Goal: Information Seeking & Learning: Learn about a topic

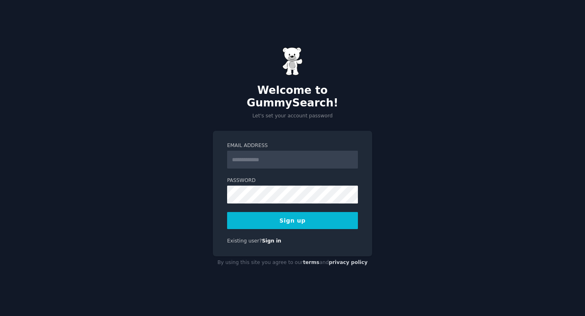
type input "**********"
click at [415, 120] on div "**********" at bounding box center [292, 158] width 585 height 316
click at [227, 204] on div at bounding box center [227, 204] width 0 height 0
click at [302, 218] on button "Sign up" at bounding box center [292, 220] width 131 height 17
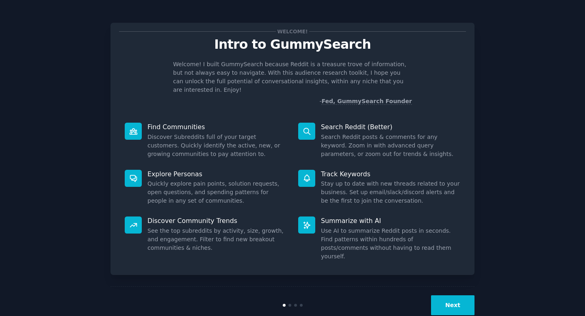
click at [456, 295] on button "Next" at bounding box center [452, 305] width 43 height 20
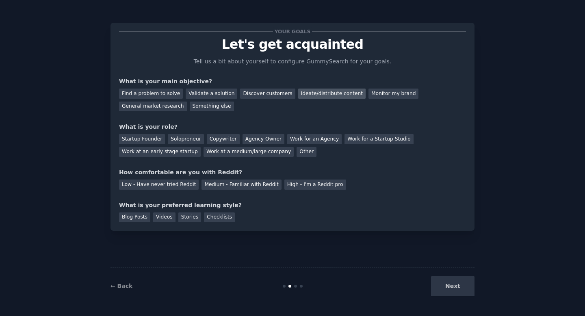
click at [321, 96] on div "Ideate/distribute content" at bounding box center [331, 94] width 67 height 10
click at [177, 137] on div "Solopreneur" at bounding box center [186, 139] width 36 height 10
click at [247, 138] on div "Agency Owner" at bounding box center [264, 139] width 42 height 10
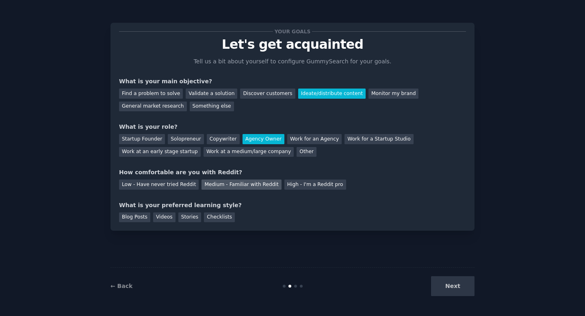
click at [205, 182] on div "Medium - Familiar with Reddit" at bounding box center [242, 185] width 80 height 10
click at [137, 219] on div "Blog Posts" at bounding box center [134, 218] width 31 height 10
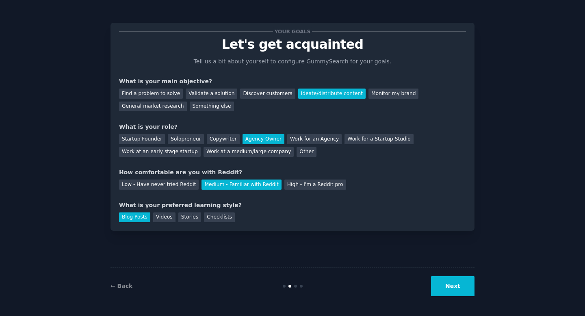
click at [454, 283] on button "Next" at bounding box center [452, 286] width 43 height 20
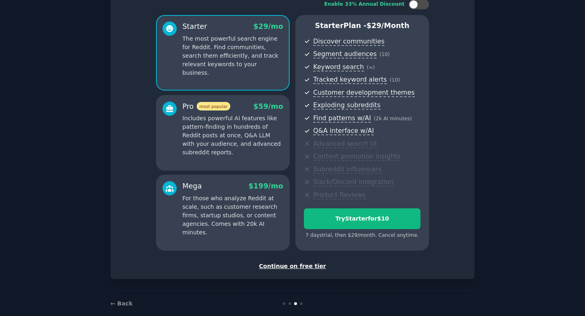
scroll to position [69, 0]
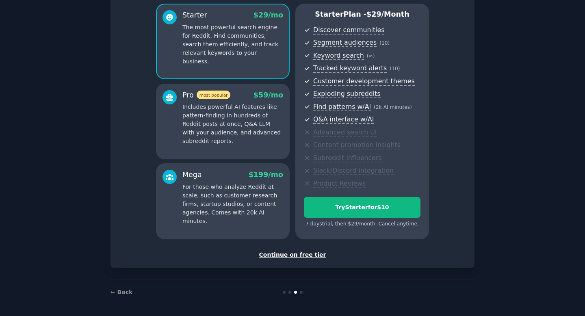
click at [296, 256] on div "Continue on free tier" at bounding box center [292, 255] width 347 height 9
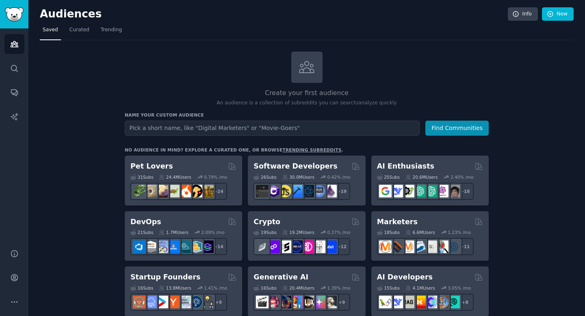
click at [250, 130] on input "text" at bounding box center [272, 128] width 295 height 15
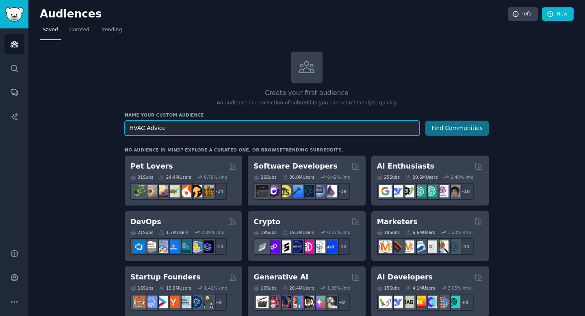
type input "HVAC Advice"
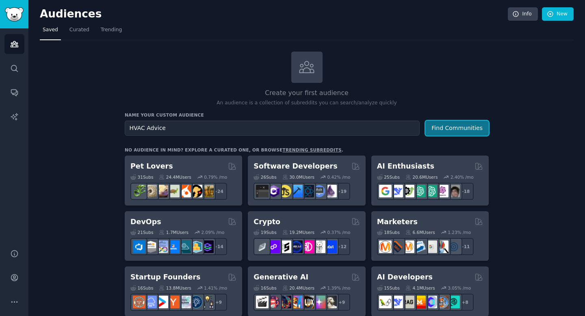
click at [464, 131] on button "Find Communities" at bounding box center [456, 128] width 63 height 15
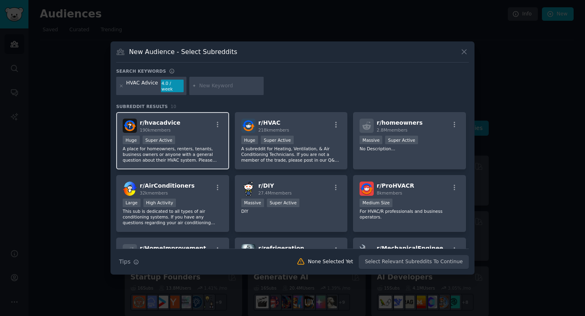
click at [205, 136] on div "Huge Super Active" at bounding box center [173, 141] width 100 height 10
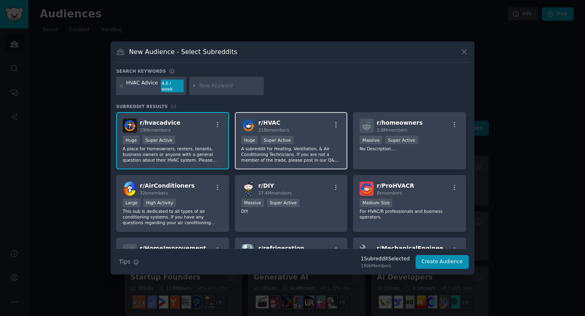
click at [308, 131] on div "r/ HVAC 218k members 100,000 - 1,000,000 members Huge Super Active A subreddit …" at bounding box center [291, 140] width 113 height 57
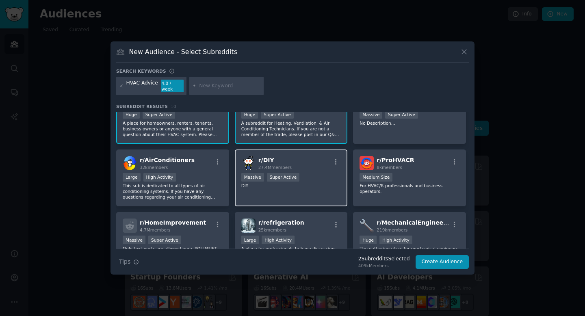
scroll to position [26, 0]
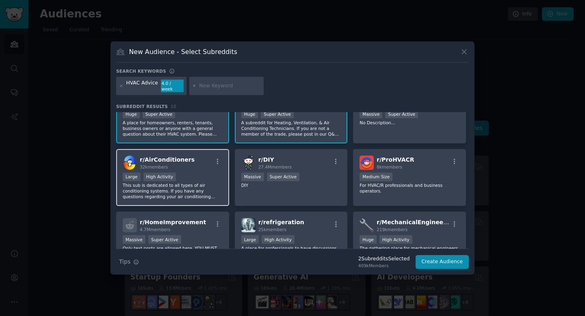
click at [192, 174] on div "Large High Activity" at bounding box center [173, 178] width 100 height 10
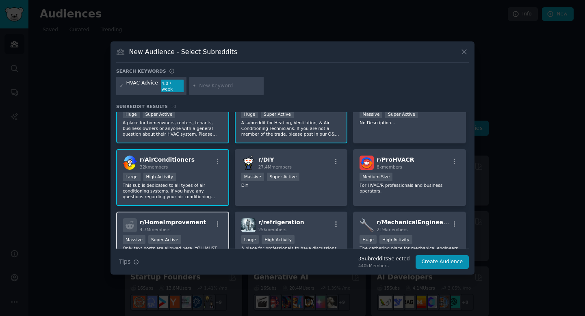
click at [202, 226] on div "r/ HomeImprovement 4.7M members" at bounding box center [173, 225] width 100 height 14
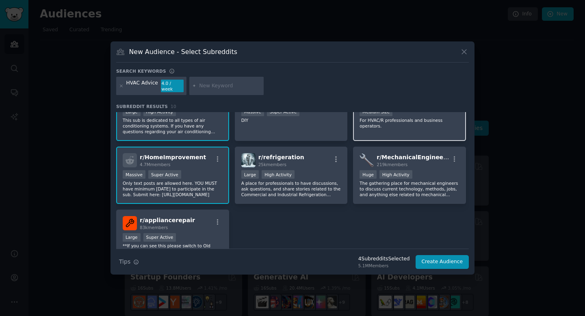
scroll to position [137, 0]
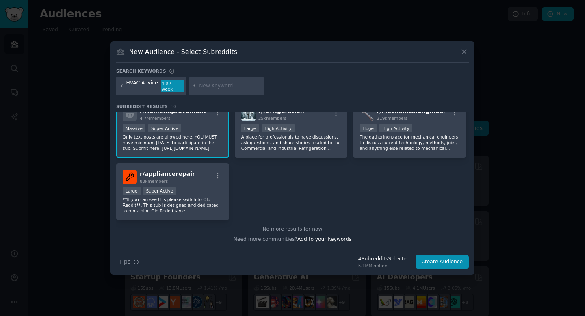
click at [214, 88] on input "text" at bounding box center [230, 85] width 62 height 7
type input "Dehumidifiers"
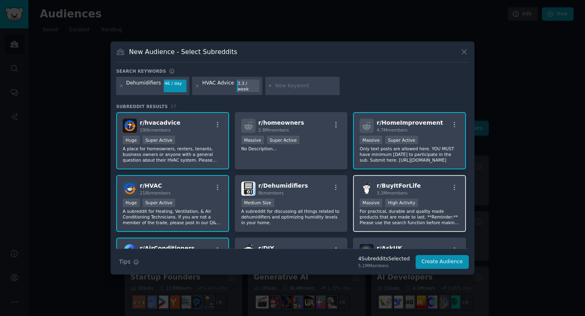
click at [432, 188] on div "r/ BuyItForLife 3.3M members" at bounding box center [410, 189] width 100 height 14
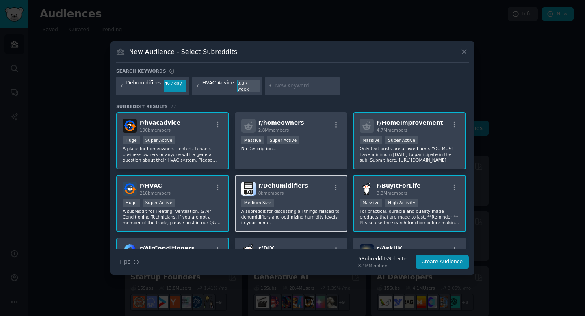
click at [314, 185] on div "r/ Dehumidifiers 8k members" at bounding box center [291, 189] width 100 height 14
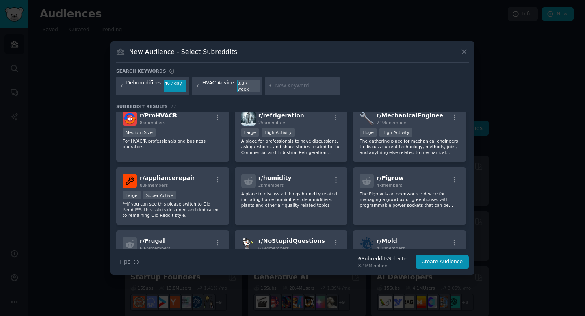
scroll to position [196, 0]
click at [312, 178] on div "r/ humidity 2k members" at bounding box center [291, 181] width 100 height 14
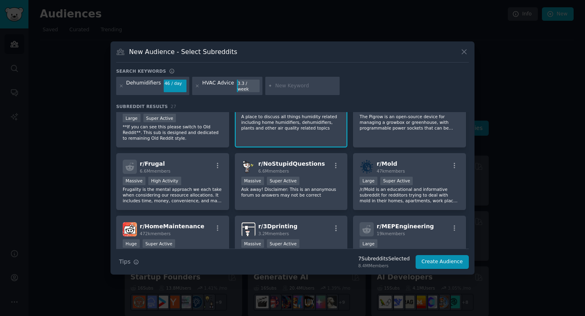
scroll to position [274, 0]
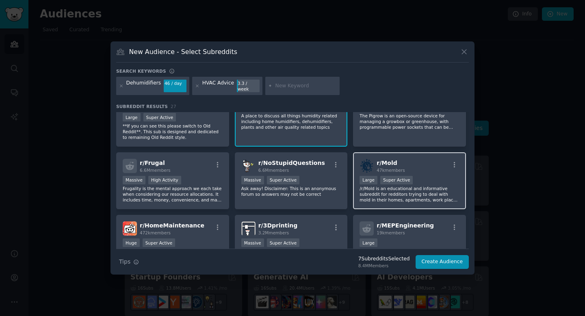
click at [422, 166] on div "r/ Mold 47k members" at bounding box center [410, 166] width 100 height 14
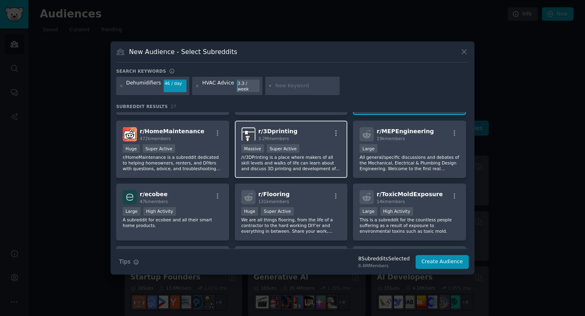
scroll to position [370, 0]
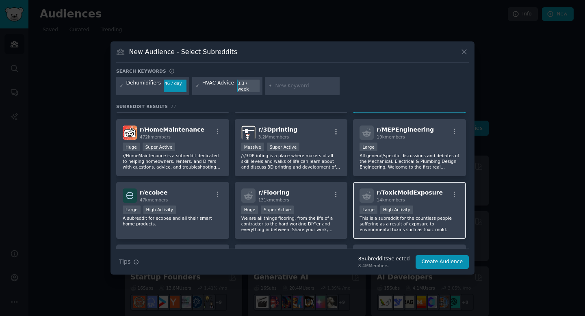
click at [418, 193] on h2 "r/ ToxicMoldExposure 14k members" at bounding box center [410, 196] width 66 height 14
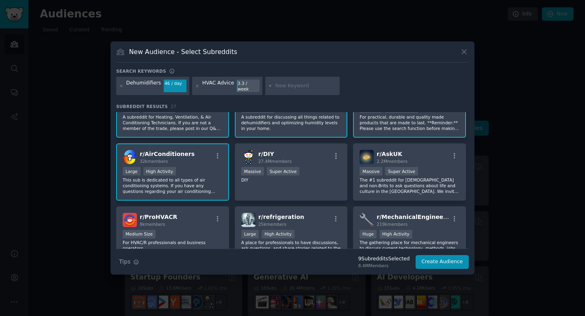
scroll to position [0, 0]
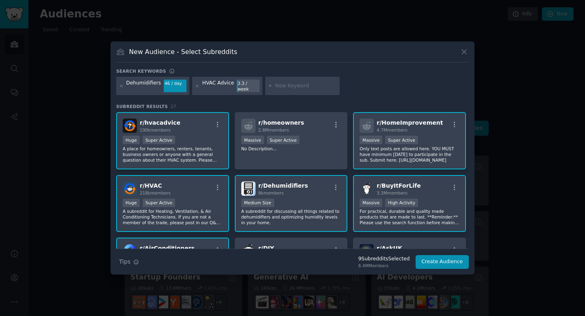
click at [285, 87] on input "text" at bounding box center [306, 85] width 62 height 7
type input "humidity"
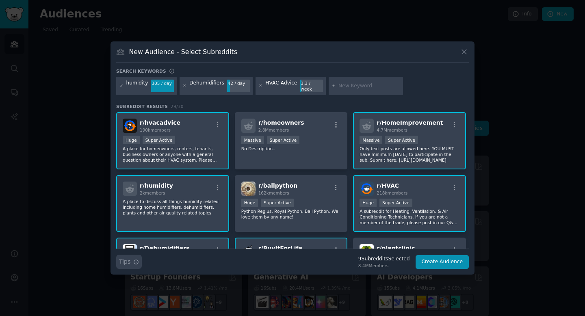
click at [135, 260] on icon "button" at bounding box center [136, 262] width 4 height 4
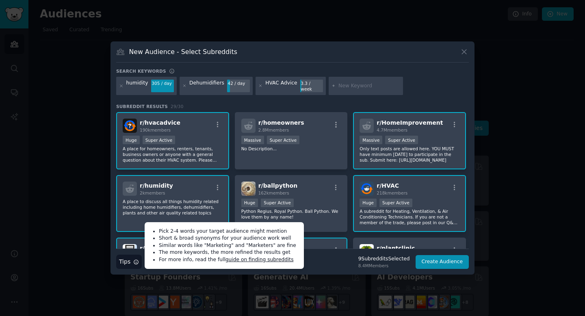
click at [412, 98] on div "Search keywords humidity 305 / day Dehumidifiers 42 / day HVAC Advice 3.3 / wee…" at bounding box center [292, 168] width 353 height 201
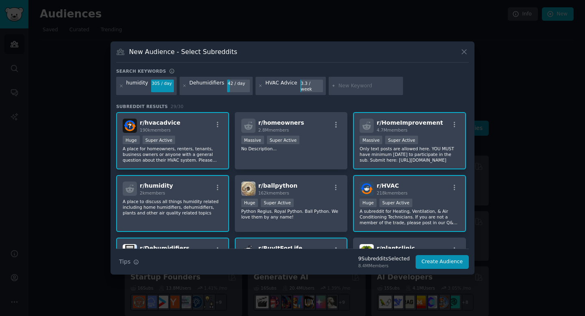
click at [339, 84] on input "text" at bounding box center [370, 85] width 62 height 7
type input "indoor air"
click at [383, 99] on div "Search keywords humidity 305 / day Dehumidifiers 42 / day HVAC Advice 3.3 / wee…" at bounding box center [292, 168] width 353 height 201
click at [357, 104] on h3 "Subreddit Results 29 / 30" at bounding box center [292, 107] width 353 height 6
click at [407, 94] on div "humidity 305 / day Dehumidifiers 42 / day HVAC Advice 3.3 / week indoor air" at bounding box center [292, 88] width 353 height 22
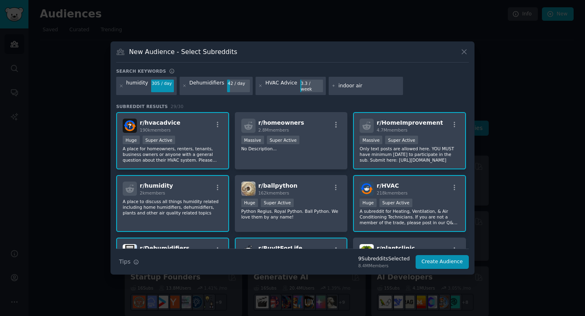
click at [281, 86] on div "HVAC Advice" at bounding box center [281, 86] width 32 height 13
click at [360, 88] on input "indoor air" at bounding box center [370, 85] width 62 height 7
click at [243, 92] on div "humidity 305 / day Dehumidifiers 42 / day HVAC Advice 3.3 / week indoor air" at bounding box center [292, 88] width 353 height 22
click at [361, 89] on input "indoor air" at bounding box center [370, 85] width 62 height 7
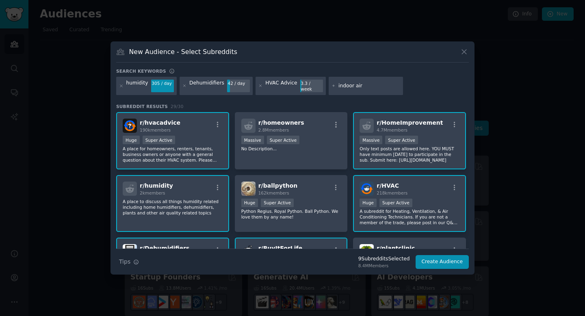
click at [361, 89] on input "indoor air" at bounding box center [370, 85] width 62 height 7
type input "indoor air"
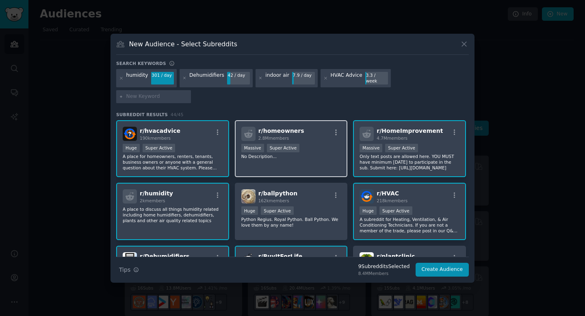
click at [321, 144] on div ">= 95th percentile for submissions / day Massive Super Active" at bounding box center [291, 149] width 100 height 10
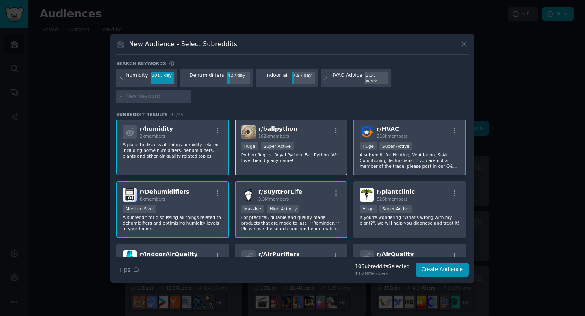
scroll to position [69, 0]
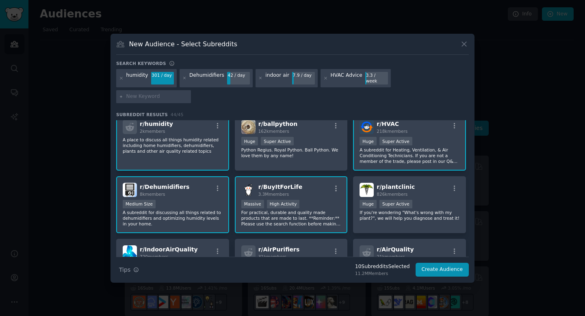
click at [322, 188] on div "r/ BuyItForLife 3.3M members 1,000,000+ members Massive High Activity For pract…" at bounding box center [291, 204] width 113 height 57
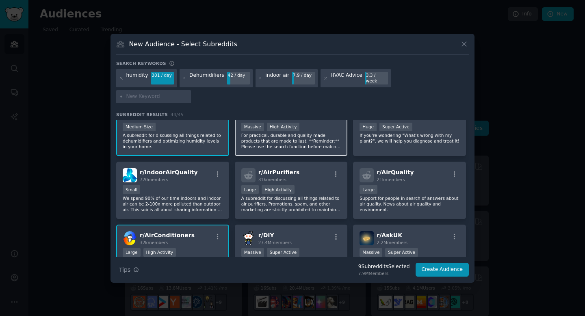
scroll to position [146, 0]
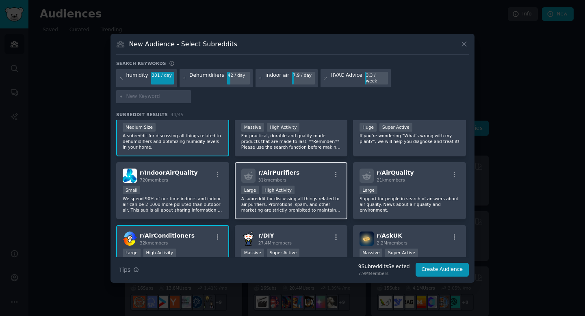
click at [317, 186] on div "Large High Activity" at bounding box center [291, 191] width 100 height 10
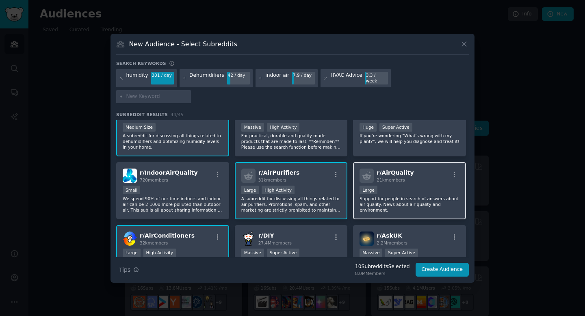
click at [424, 171] on div "r/ AirQuality 21k members" at bounding box center [410, 176] width 100 height 14
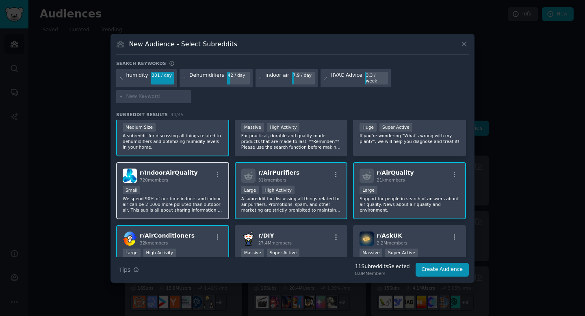
click at [200, 174] on div "r/ IndoorAirQuality 720 members Small We spend 90% of our time indoors and indo…" at bounding box center [172, 190] width 113 height 57
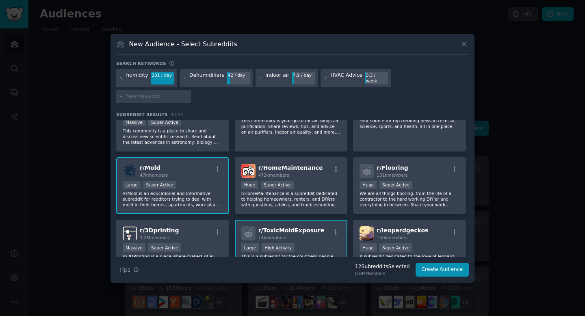
scroll to position [715, 0]
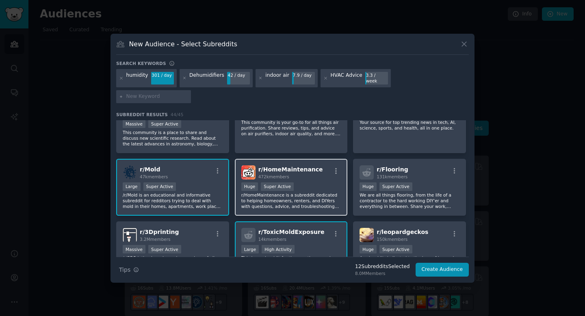
click at [314, 182] on div "Huge Super Active" at bounding box center [291, 187] width 100 height 10
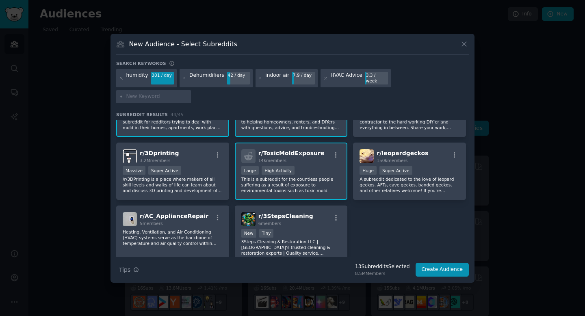
scroll to position [828, 0]
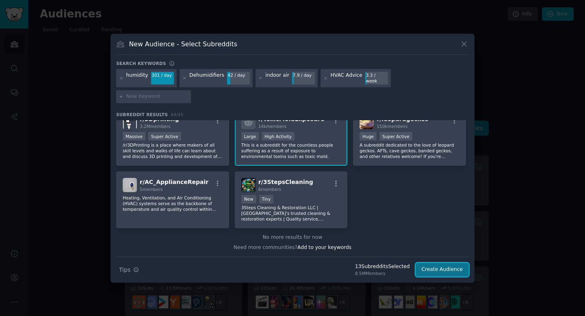
click at [445, 263] on button "Create Audience" at bounding box center [443, 270] width 54 height 14
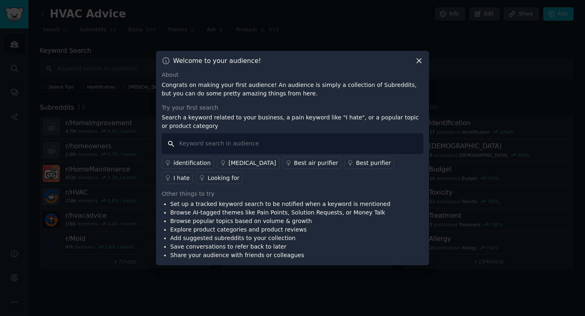
click at [278, 139] on input "text" at bounding box center [293, 143] width 262 height 21
type input "a"
type input "best dehumidifier"
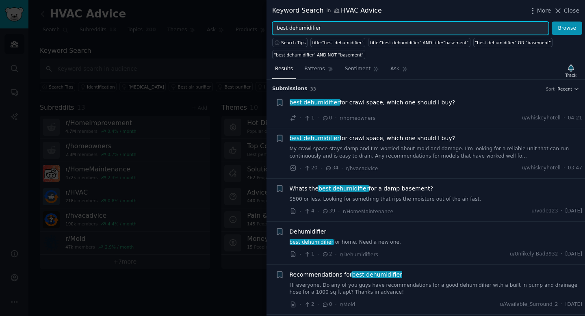
drag, startPoint x: 289, startPoint y: 28, endPoint x: 323, endPoint y: 28, distance: 34.1
click at [323, 28] on input "best dehumidifier" at bounding box center [410, 29] width 277 height 14
type input "b"
type input "lower humidity"
click at [552, 22] on button "Browse" at bounding box center [567, 29] width 30 height 14
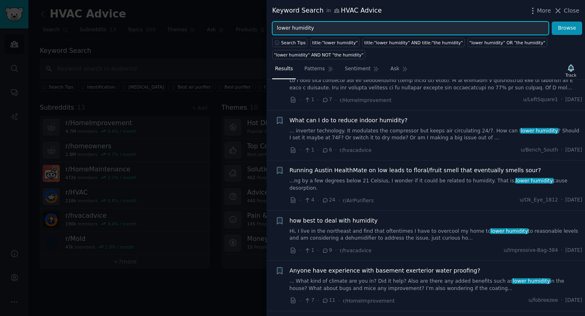
scroll to position [4801, 0]
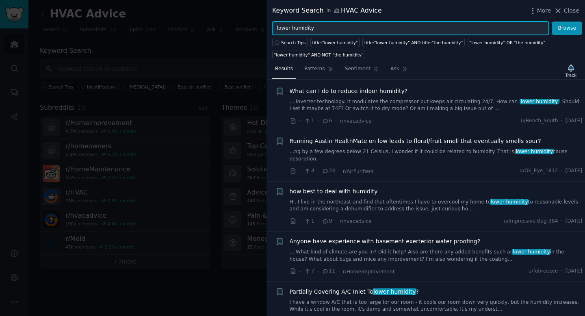
click at [302, 27] on input "lower humidity" at bounding box center [410, 29] width 277 height 14
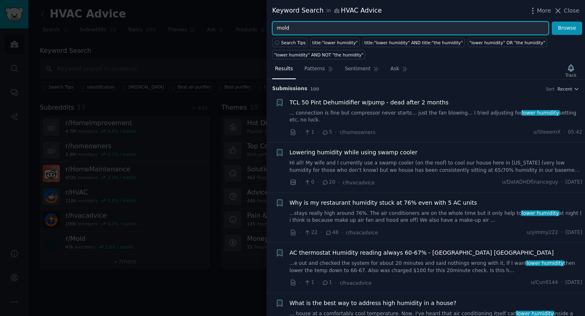
type input "mold"
click at [552, 22] on button "Browse" at bounding box center [567, 29] width 30 height 14
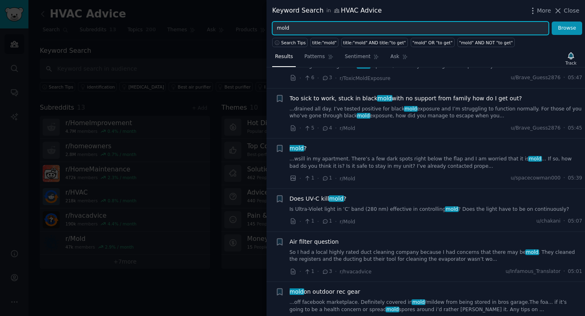
scroll to position [854, 0]
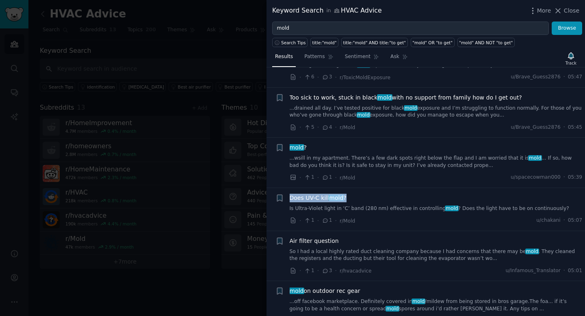
drag, startPoint x: 288, startPoint y: 196, endPoint x: 348, endPoint y: 198, distance: 59.8
click at [348, 198] on div "Reddit text submission + Does UV-C kill mold ? Is Ultra-Violet light in ‘C’ ban…" at bounding box center [429, 209] width 307 height 31
copy span "Does UV-C kill mold ?"
